Goal: Task Accomplishment & Management: Manage account settings

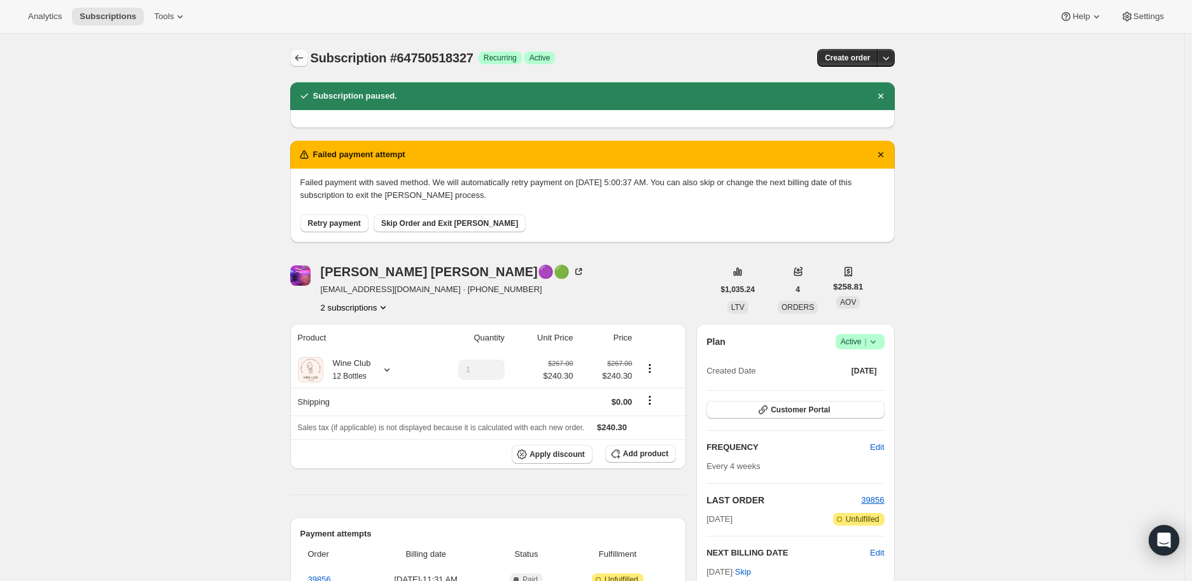
click at [297, 56] on icon "Subscriptions" at bounding box center [299, 58] width 13 height 13
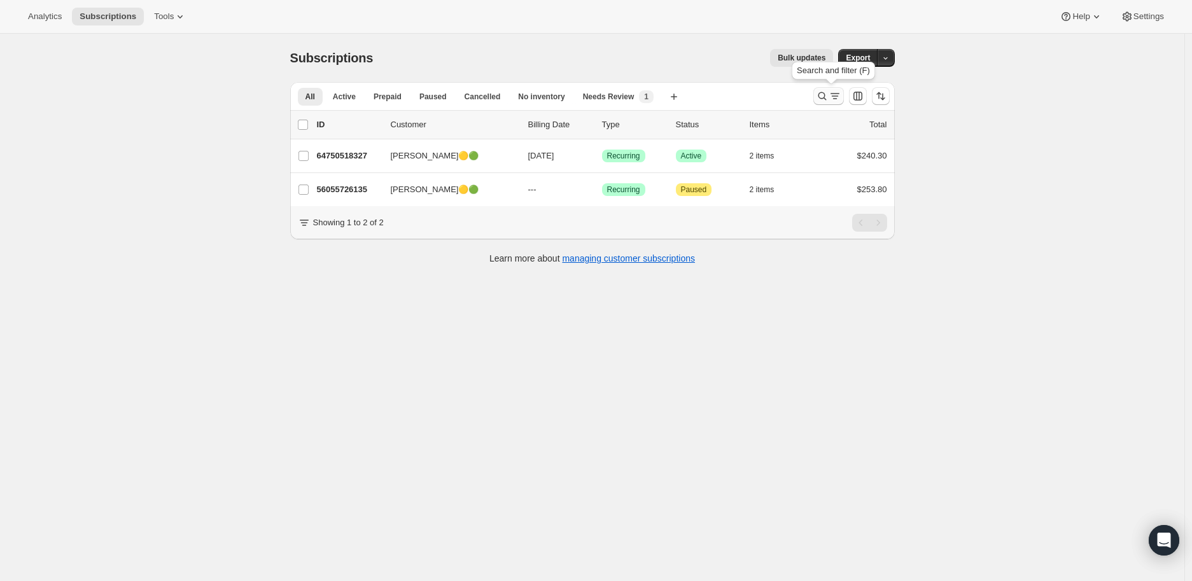
click at [825, 96] on icon "Search and filter results" at bounding box center [822, 96] width 13 height 13
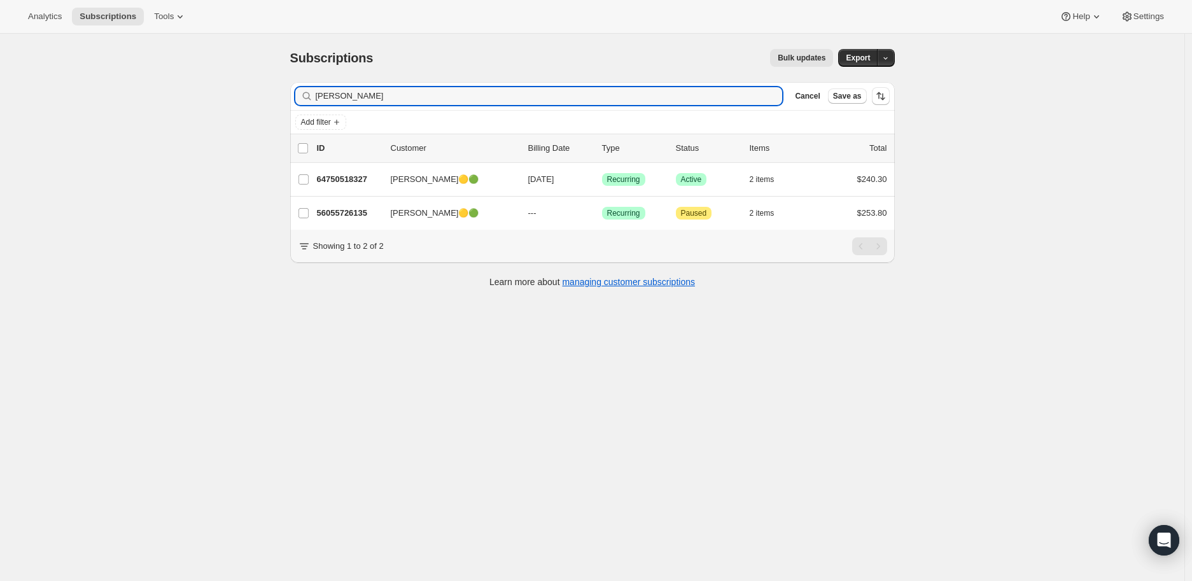
drag, startPoint x: 356, startPoint y: 97, endPoint x: 316, endPoint y: 97, distance: 40.7
click at [316, 97] on div "Kim Budd Clear" at bounding box center [538, 96] width 487 height 18
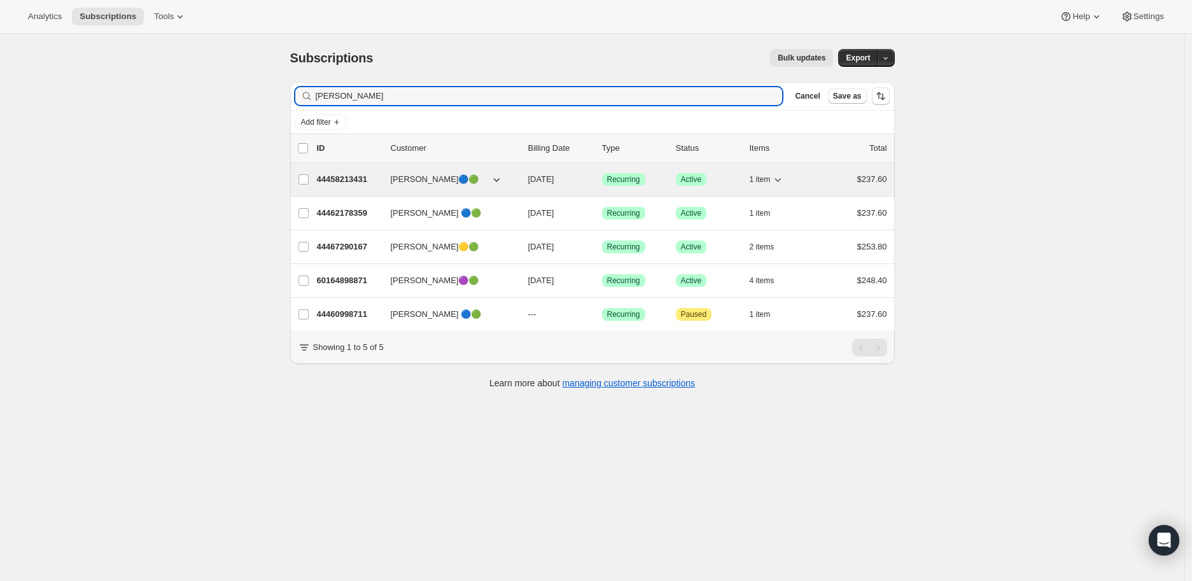
type input "sarah"
click at [346, 179] on p "44458213431" at bounding box center [349, 179] width 64 height 13
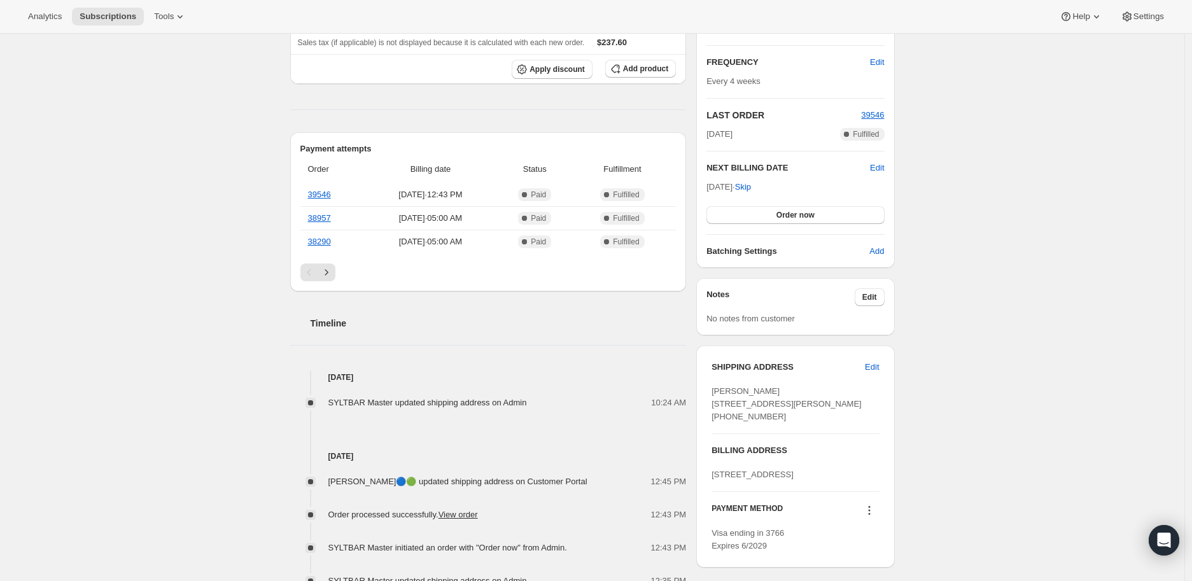
scroll to position [283, 0]
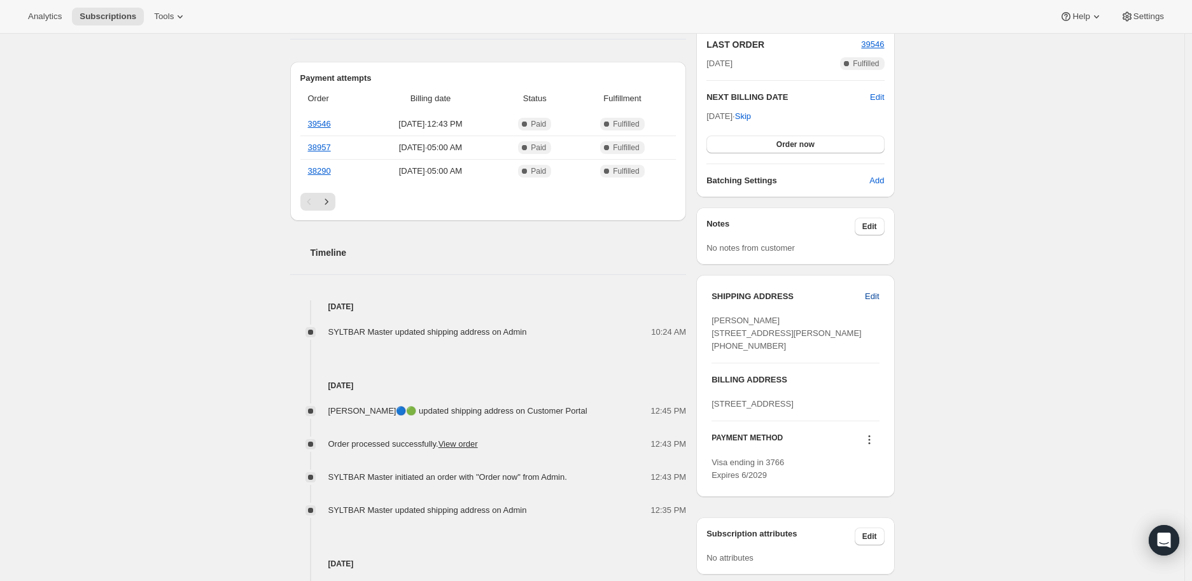
click at [879, 294] on span "Edit" at bounding box center [872, 296] width 14 height 13
select select "HI"
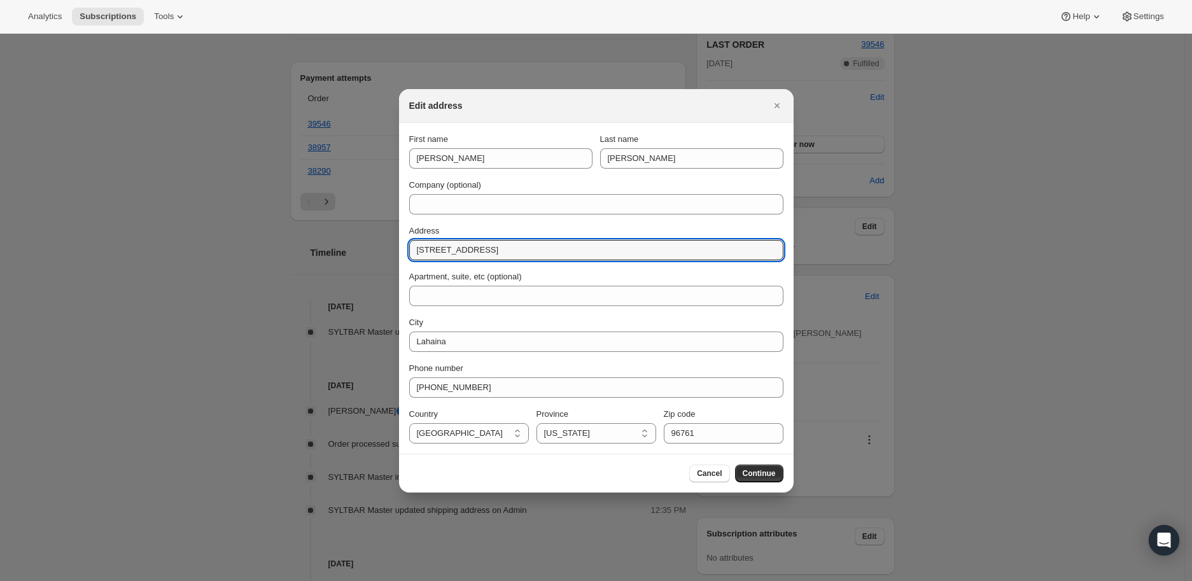
drag, startPoint x: 468, startPoint y: 251, endPoint x: 404, endPoint y: 251, distance: 64.3
click at [404, 251] on section "First name Sarah Last name Farrell Company (optional) Address 345 Keawe St Apar…" at bounding box center [596, 288] width 395 height 331
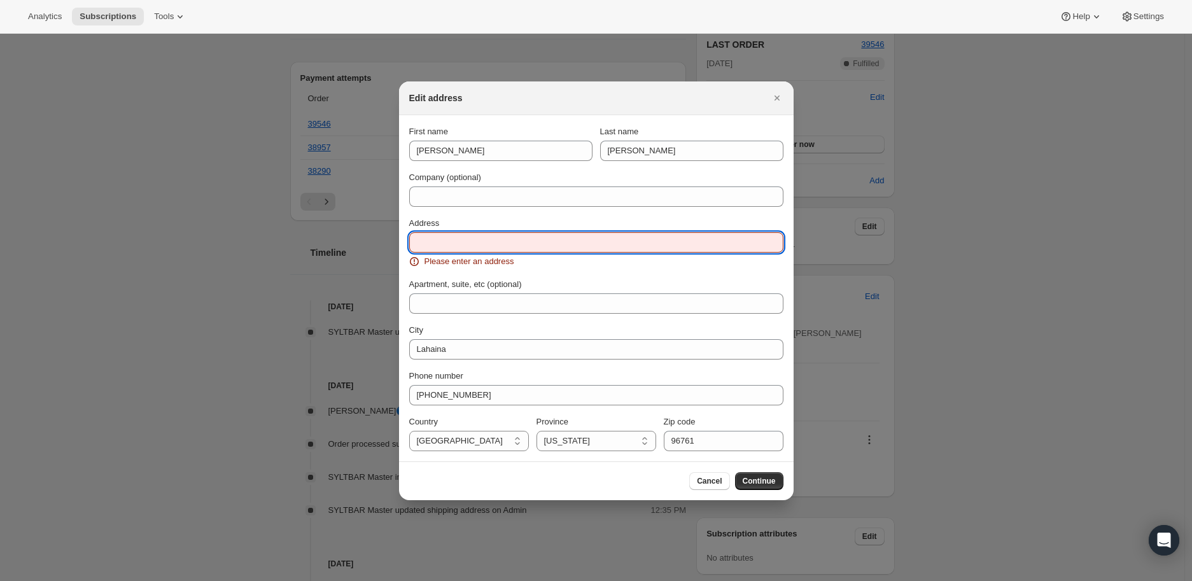
click at [425, 241] on input "Address" at bounding box center [596, 242] width 374 height 20
paste input "45 Kai Malina Parkway"
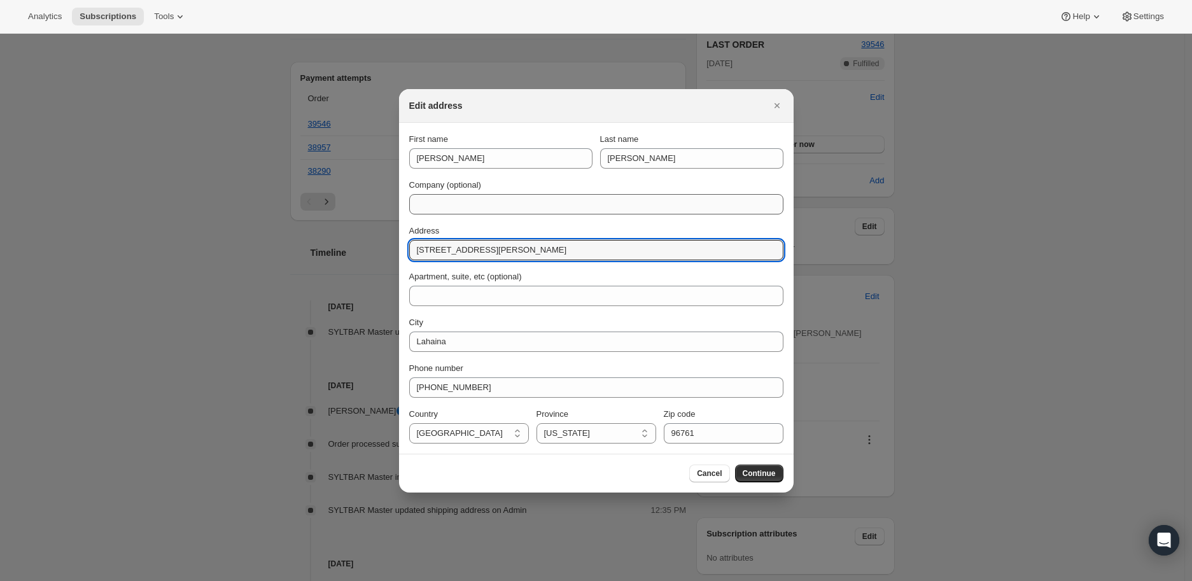
type input "45 Kai Malina Parkway"
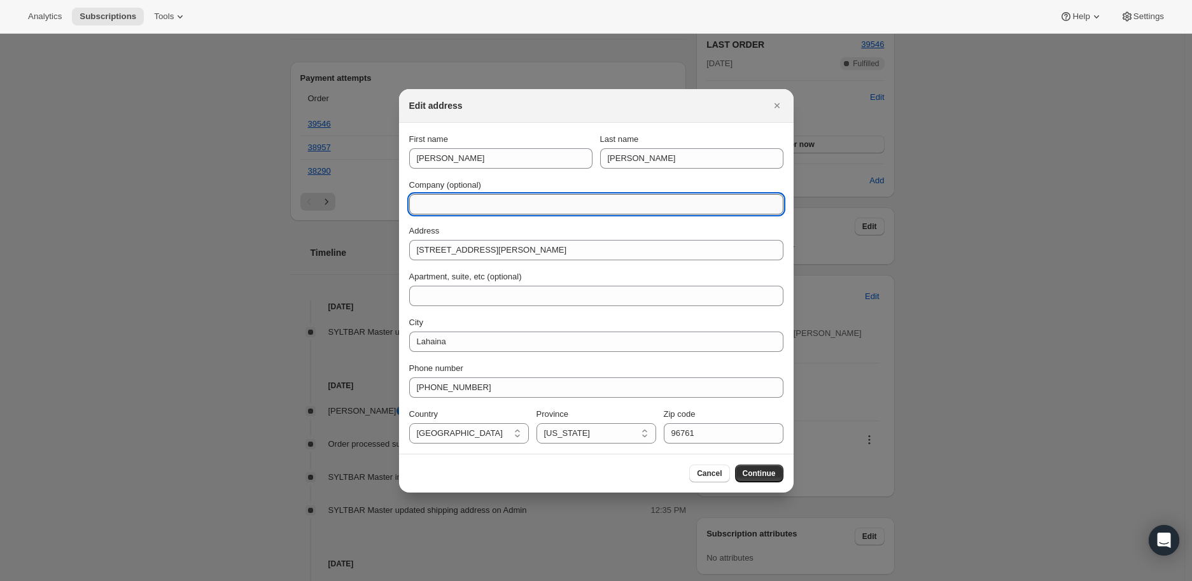
click at [449, 200] on input "Company (optional)" at bounding box center [596, 204] width 374 height 20
click at [437, 203] on input "Company (optional)" at bounding box center [596, 204] width 374 height 20
paste input "C/O Westin Nanea"
type input "C/O Westin Nanea"
click at [448, 160] on input "Sarah" at bounding box center [500, 158] width 183 height 20
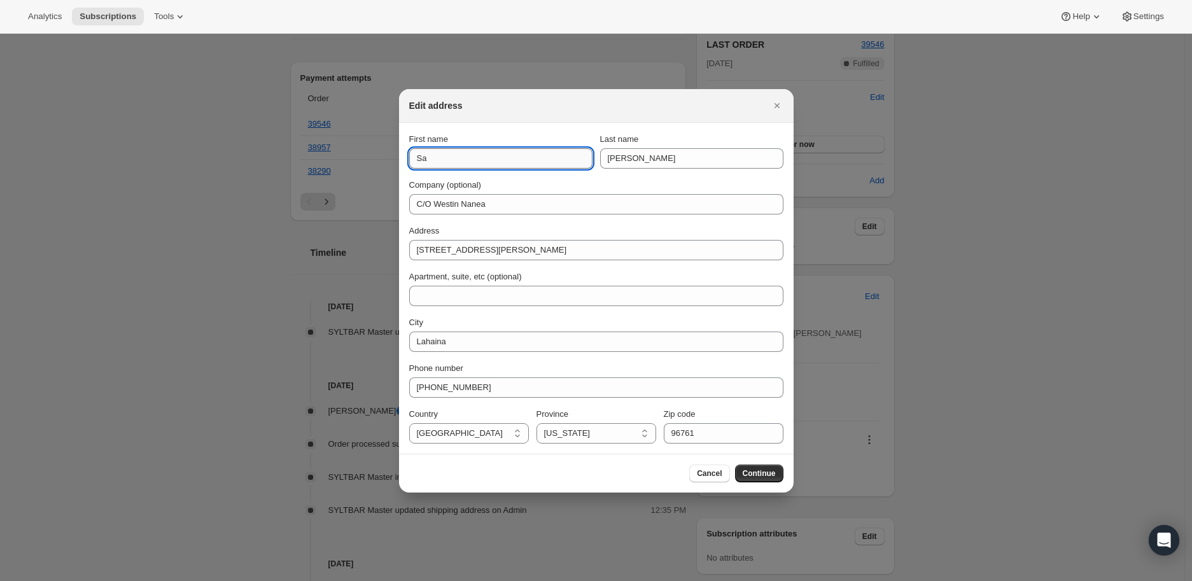
type input "S"
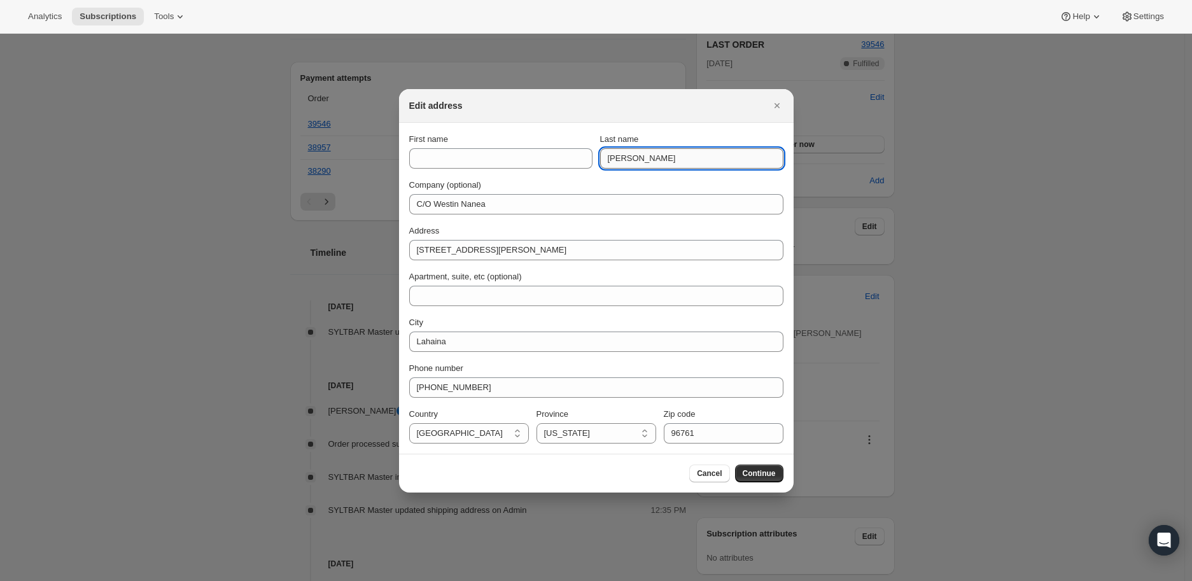
click at [633, 152] on input "Farrell" at bounding box center [691, 158] width 183 height 20
type input "F"
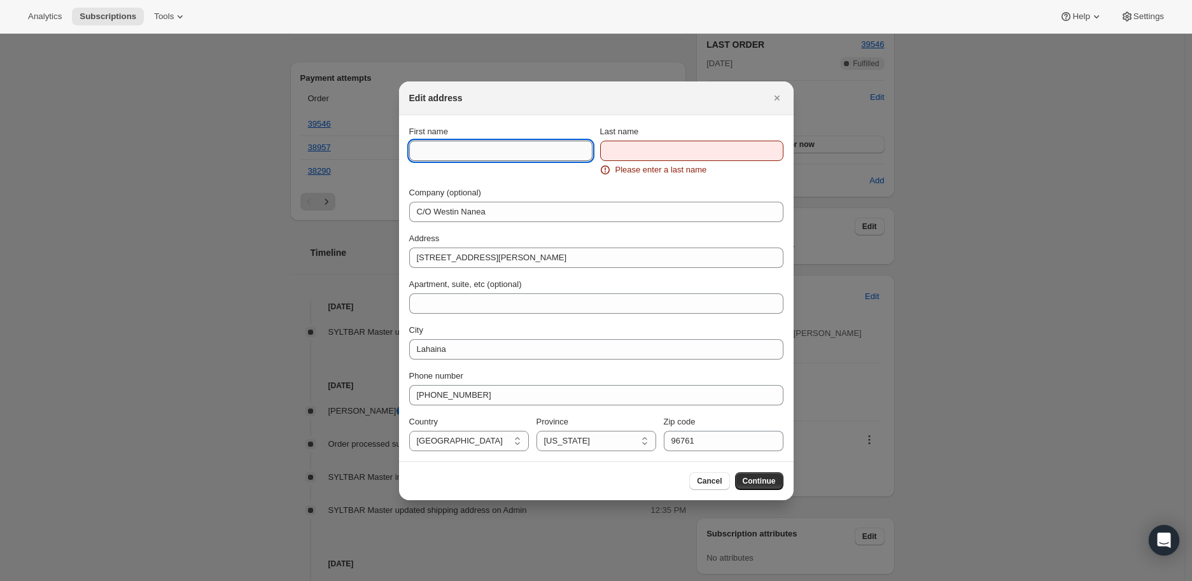
click at [433, 156] on input "First name" at bounding box center [500, 151] width 183 height 20
click at [420, 151] on input "First name" at bounding box center [500, 151] width 183 height 20
paste input "Claudette"
type input "Claudette"
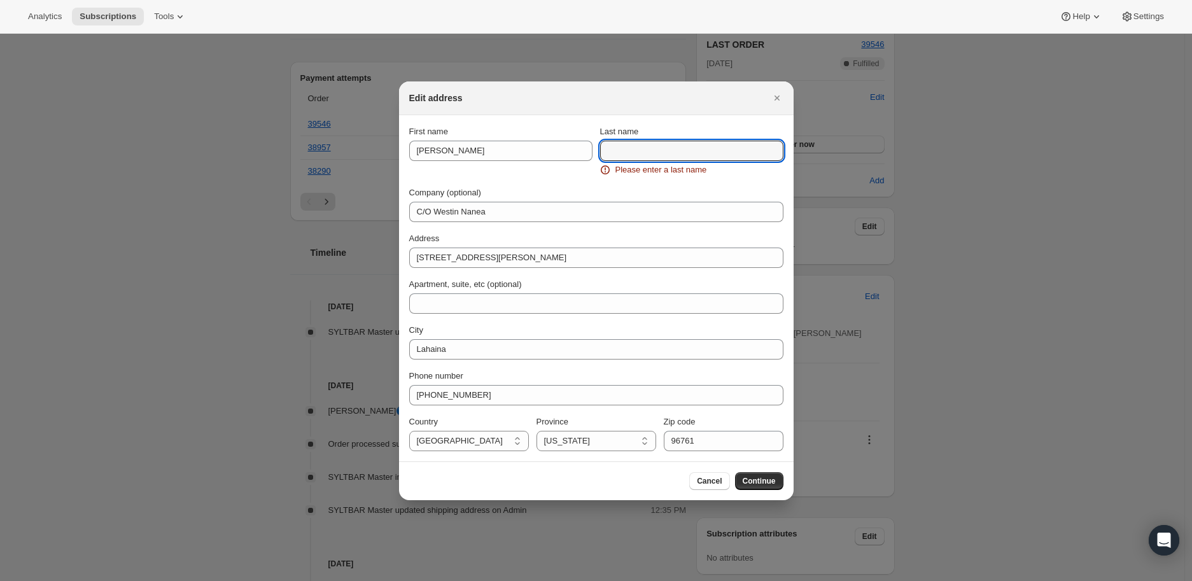
drag, startPoint x: 618, startPoint y: 148, endPoint x: 593, endPoint y: 148, distance: 24.8
click at [618, 148] on input "Last name" at bounding box center [691, 151] width 183 height 20
click at [625, 154] on input "Last name" at bounding box center [691, 151] width 183 height 20
paste input "Laffan"
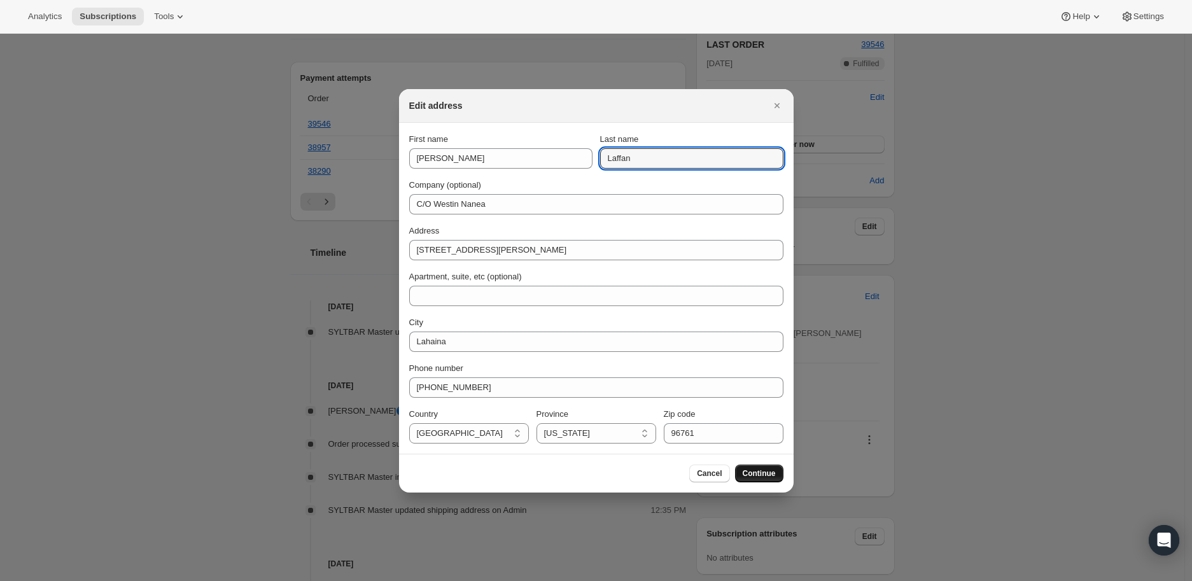
type input "Laffan"
click at [750, 472] on span "Continue" at bounding box center [759, 473] width 33 height 10
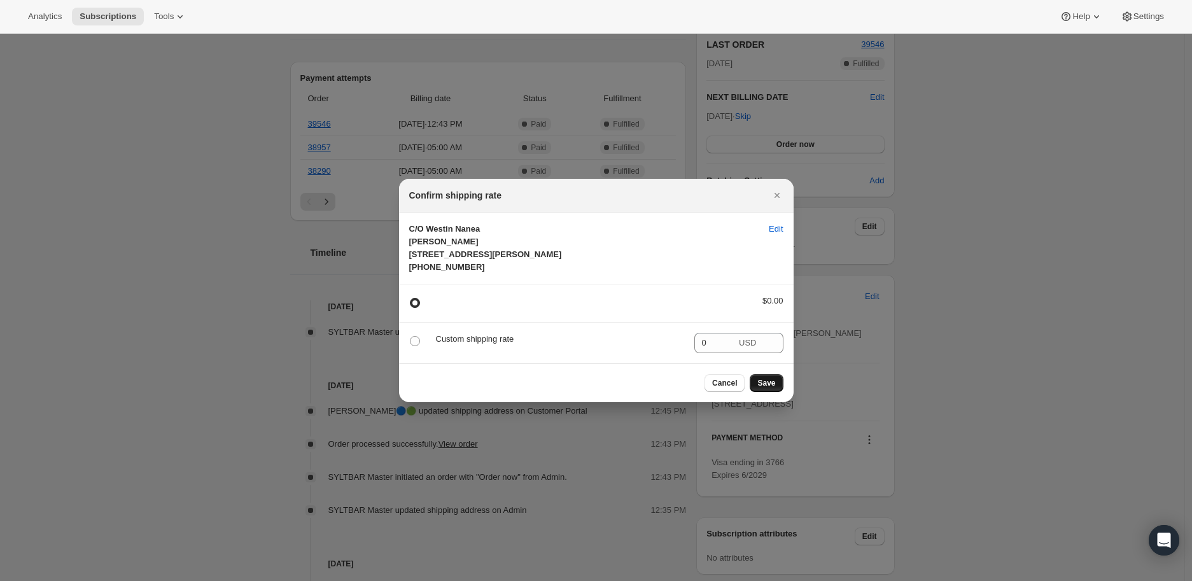
click at [760, 388] on span "Save" at bounding box center [766, 383] width 18 height 10
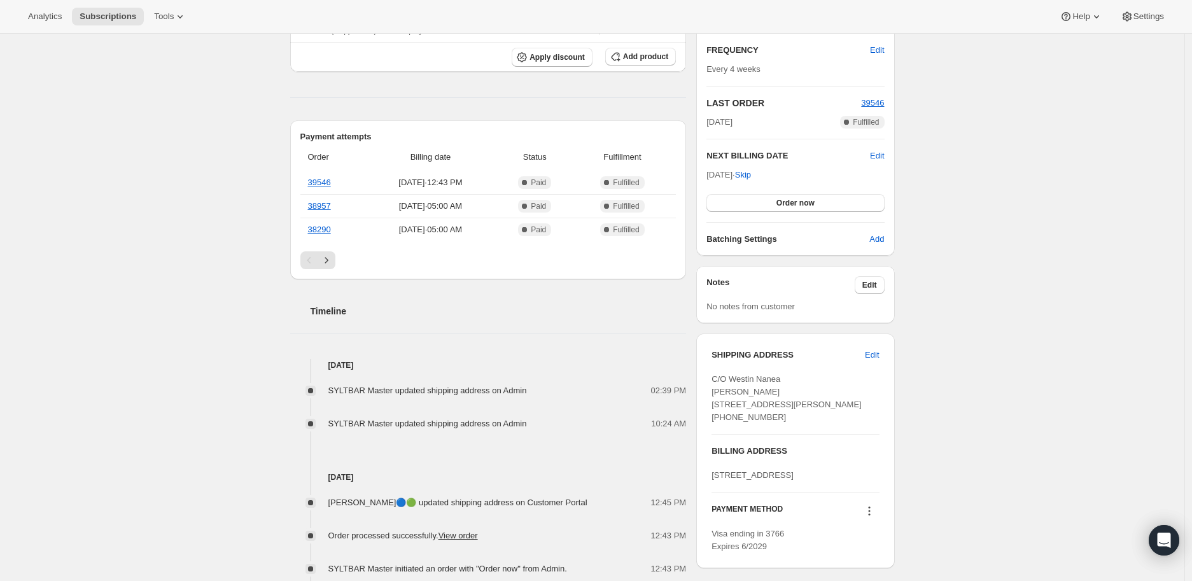
drag, startPoint x: 716, startPoint y: 355, endPoint x: 784, endPoint y: 440, distance: 108.6
click at [784, 424] on div "SHIPPING ADDRESS Edit C/O Westin Nanea Claudette Laffan 45 Kai Malina Parkway L…" at bounding box center [794, 386] width 167 height 75
copy div "SHIPPING ADDRESS Edit C/O Westin Nanea Claudette Laffan 45 Kai Malina Parkway L…"
click at [53, 267] on div "Subscription #44458213431. This page is ready Subscription #44458213431 Success…" at bounding box center [592, 336] width 1184 height 1171
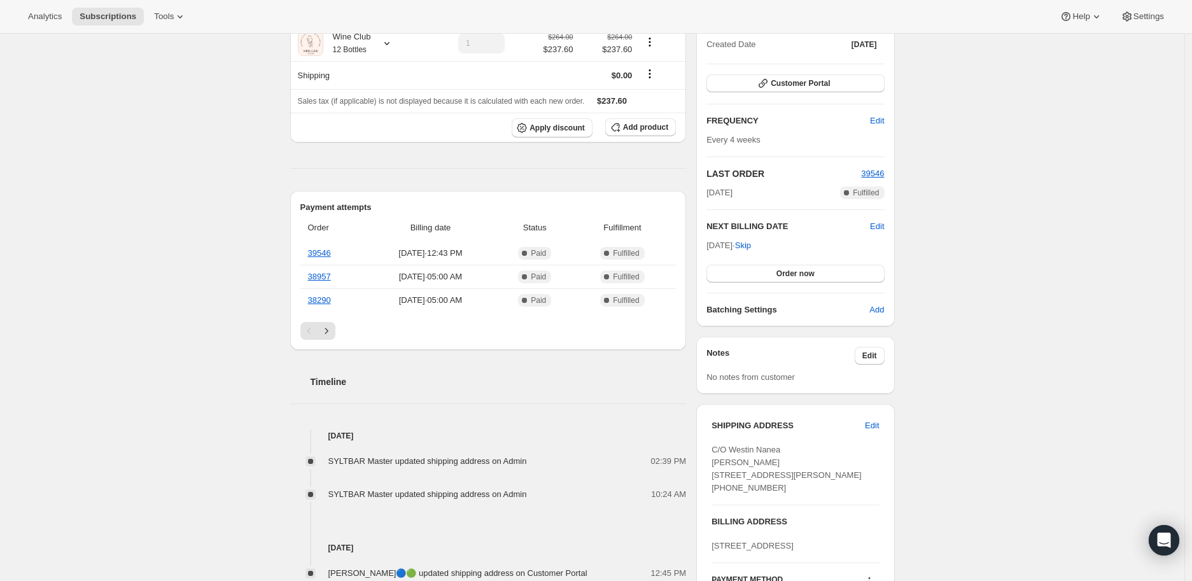
scroll to position [71, 0]
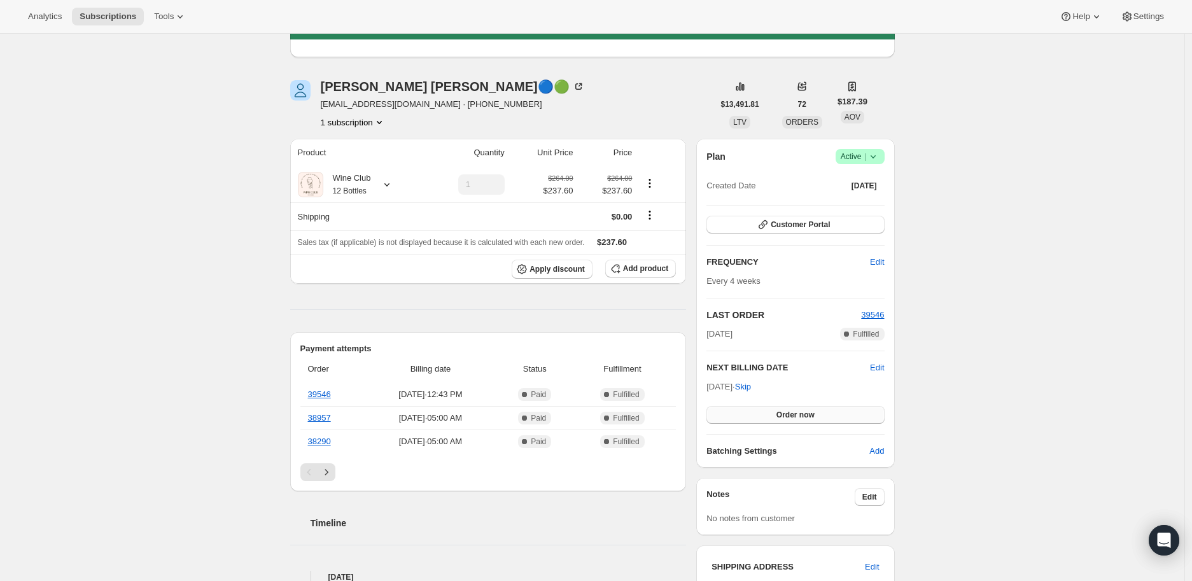
click at [795, 410] on span "Order now" at bounding box center [795, 415] width 38 height 10
click at [795, 410] on span "Click to confirm" at bounding box center [795, 415] width 58 height 10
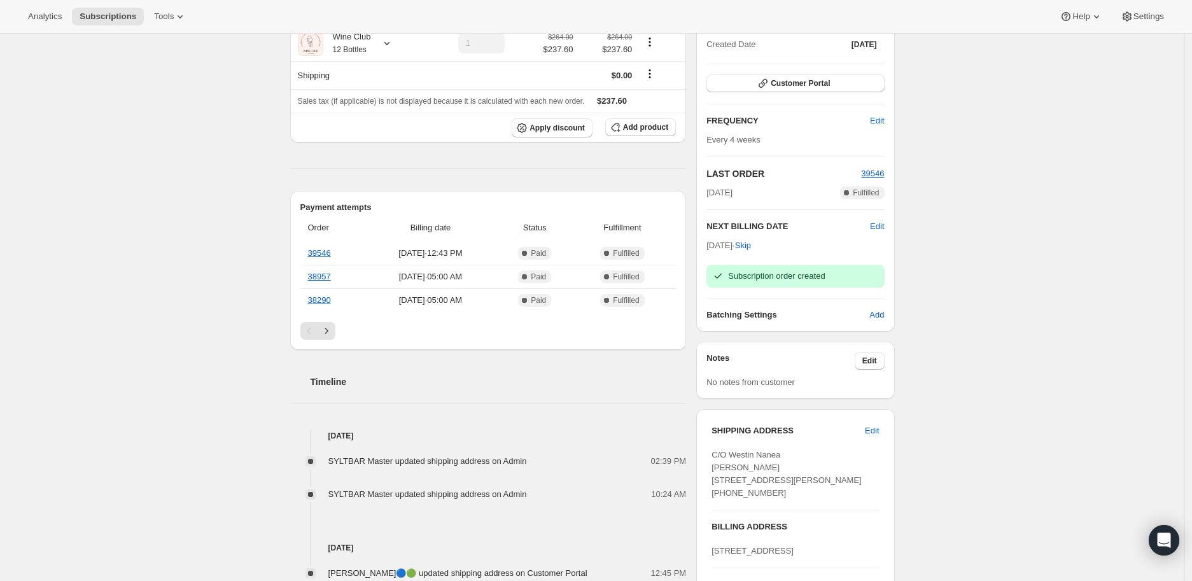
scroll to position [0, 0]
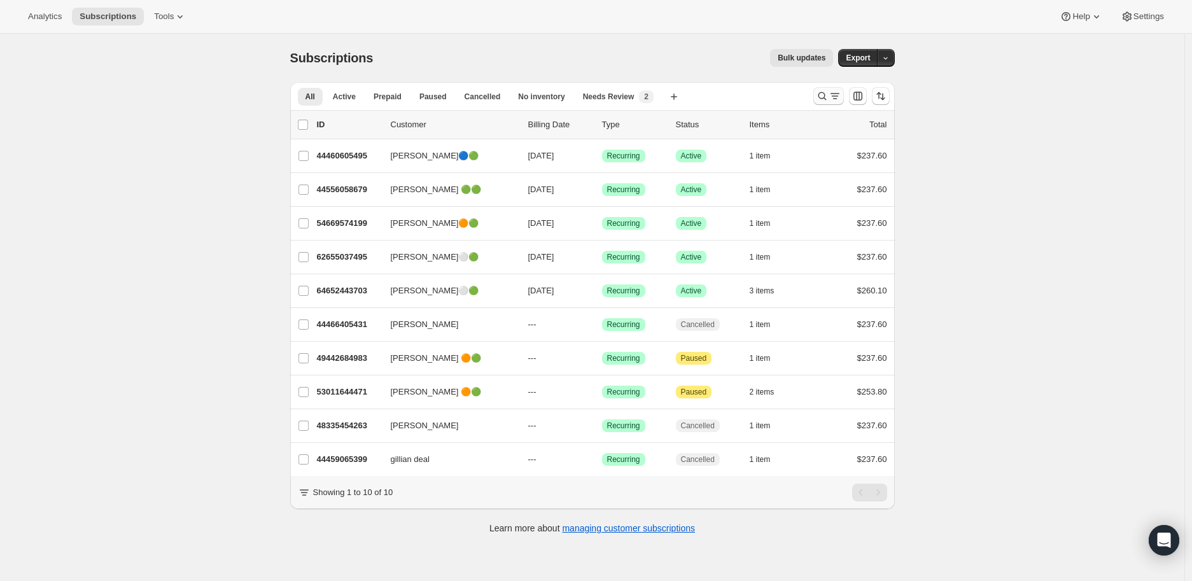
click at [823, 96] on icon "Search and filter results" at bounding box center [822, 96] width 13 height 13
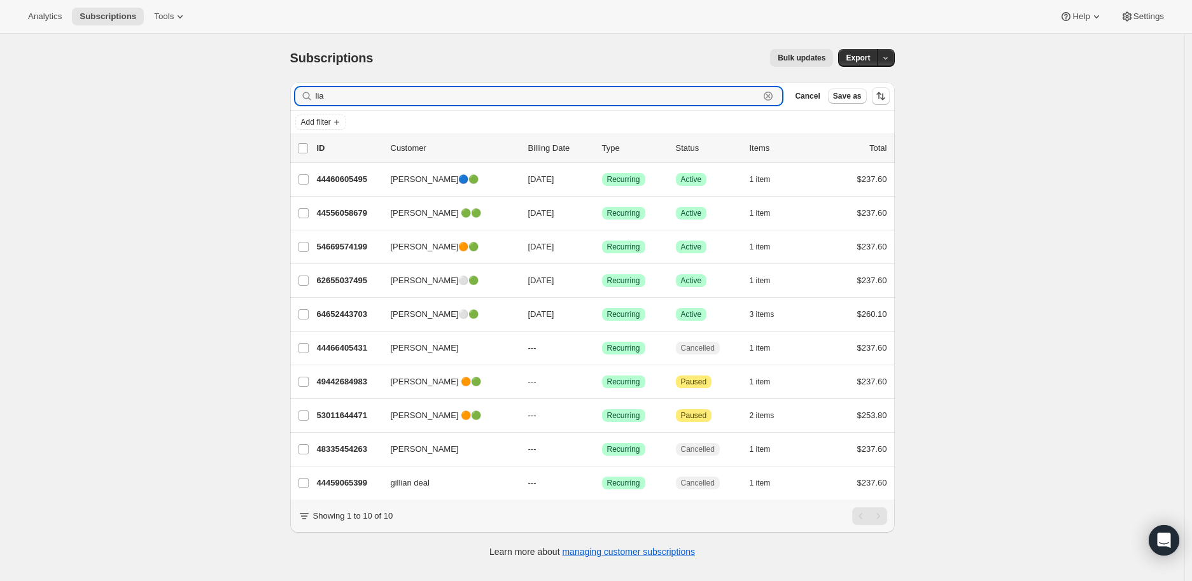
drag, startPoint x: 333, startPoint y: 97, endPoint x: 301, endPoint y: 99, distance: 32.5
click at [301, 99] on div "[PERSON_NAME]" at bounding box center [538, 96] width 487 height 18
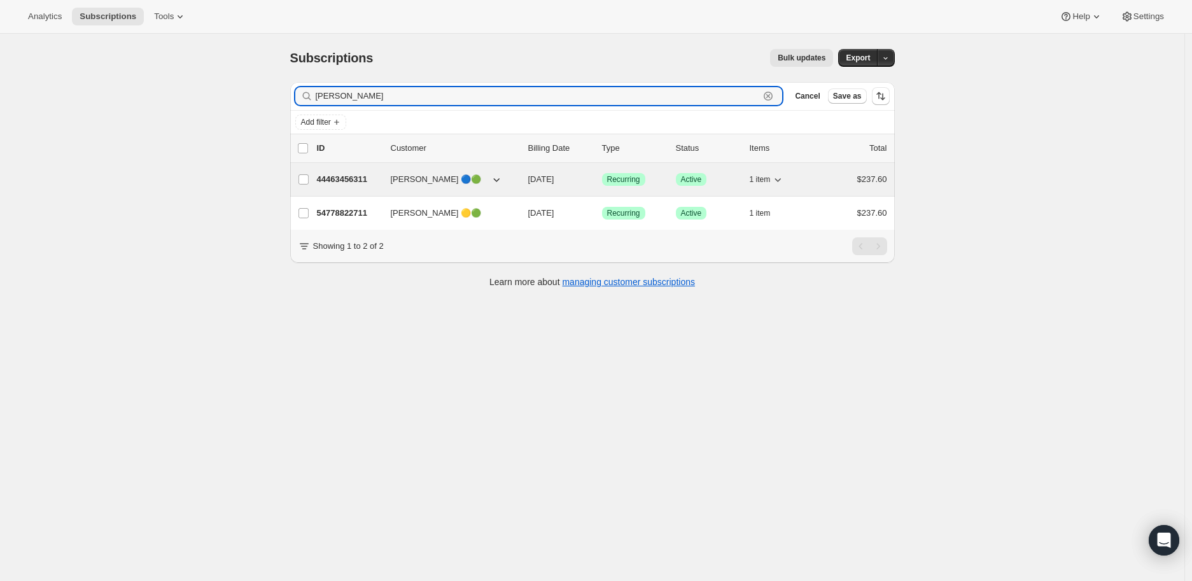
type input "[PERSON_NAME]"
click at [333, 179] on p "44463456311" at bounding box center [349, 179] width 64 height 13
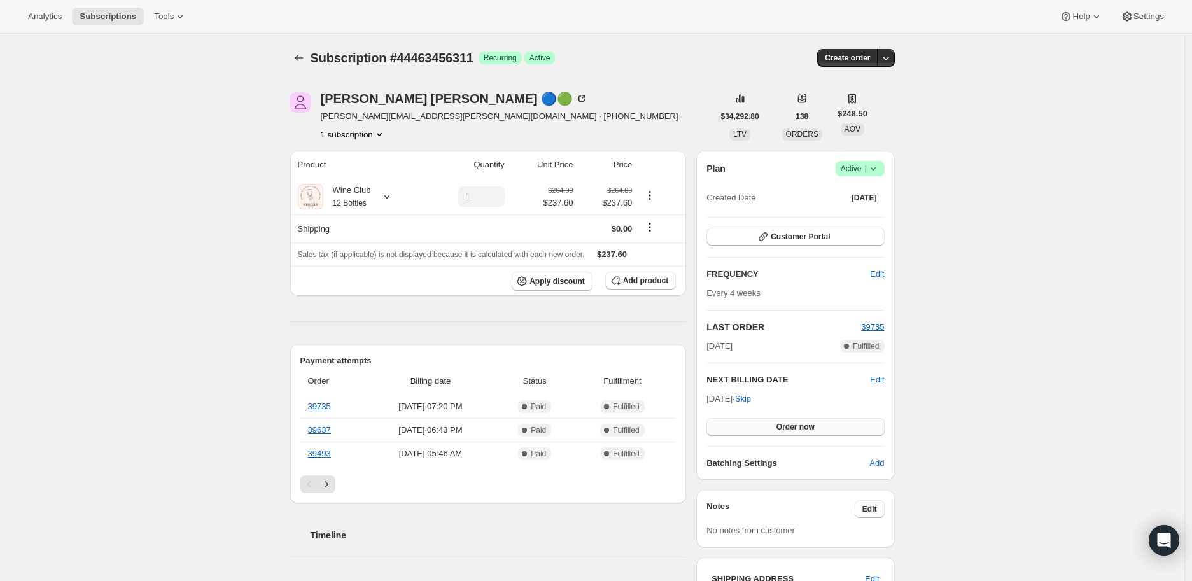
click at [794, 423] on span "Order now" at bounding box center [795, 427] width 38 height 10
click at [794, 423] on span "Click to confirm" at bounding box center [795, 427] width 58 height 10
